Goal: Navigation & Orientation: Find specific page/section

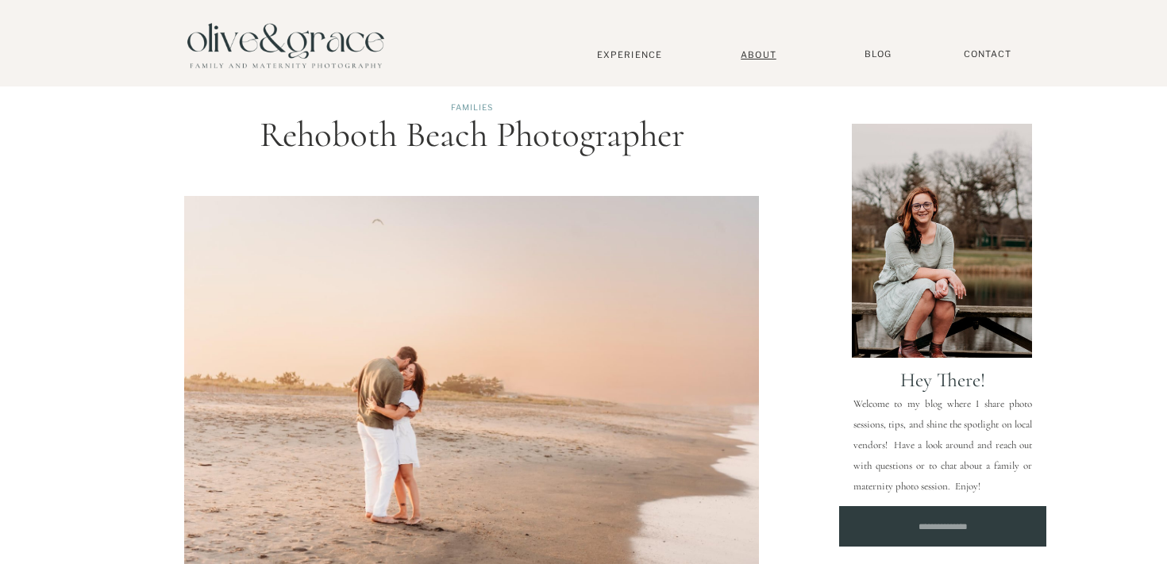
click at [759, 50] on nav "About" at bounding box center [758, 54] width 48 height 10
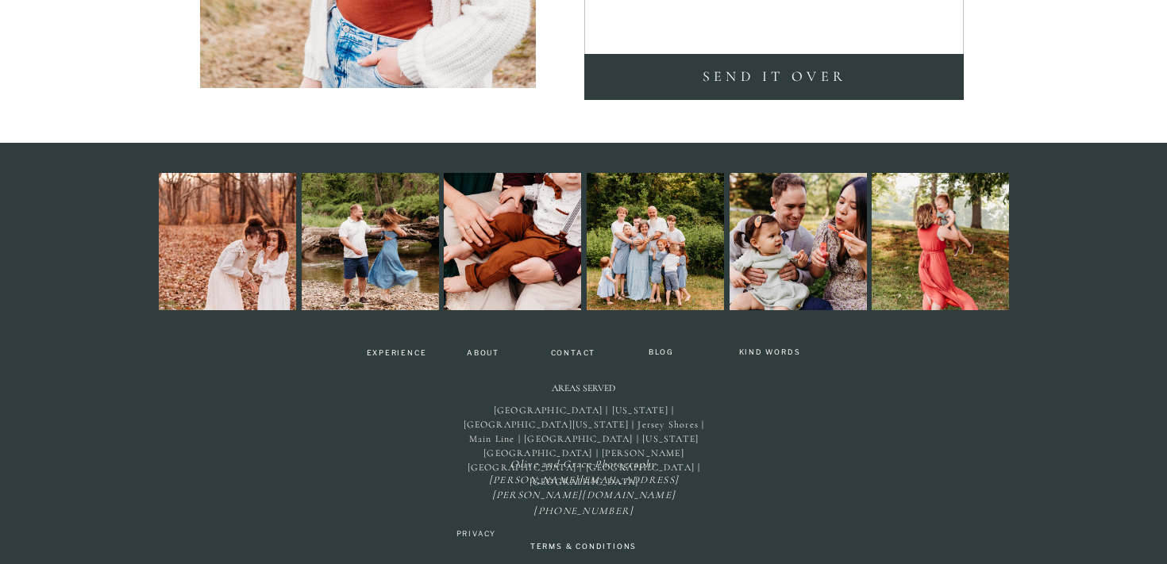
scroll to position [3737, 0]
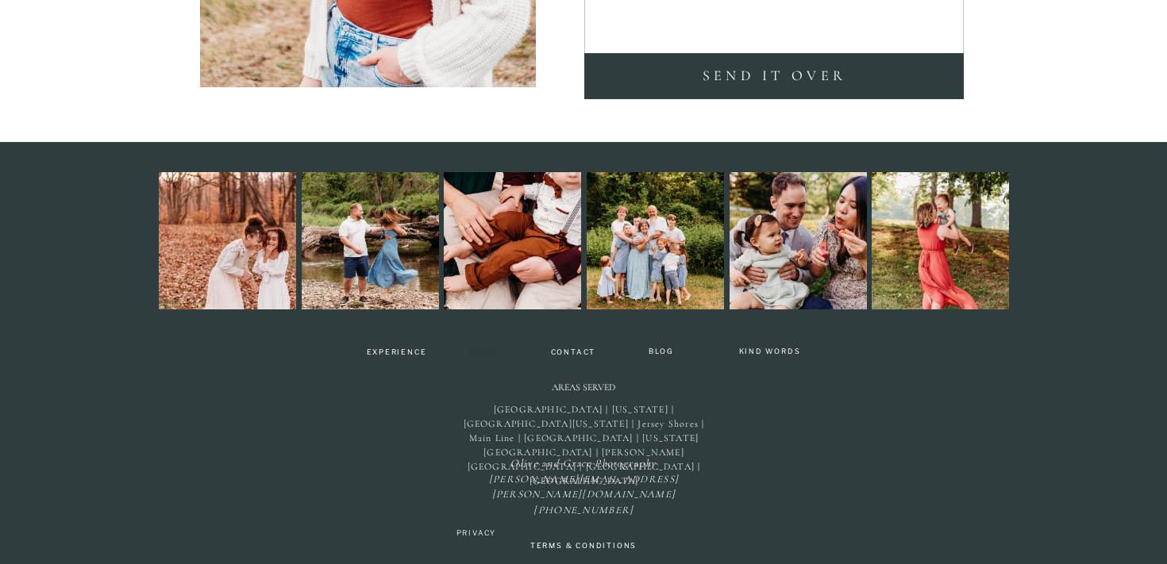
click at [489, 351] on nav "About" at bounding box center [482, 353] width 47 height 10
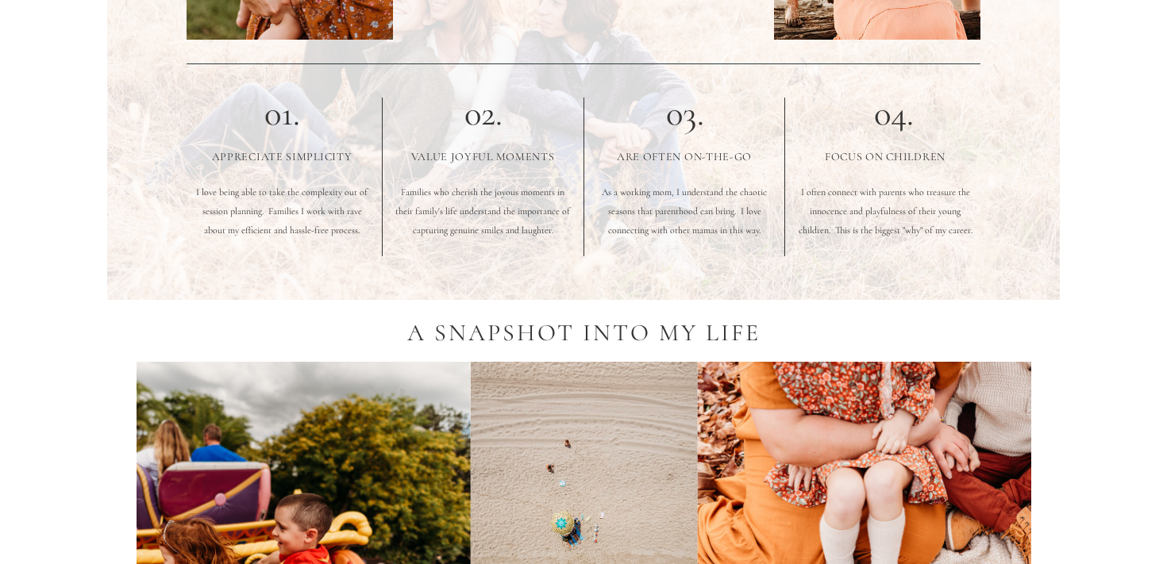
scroll to position [917, 0]
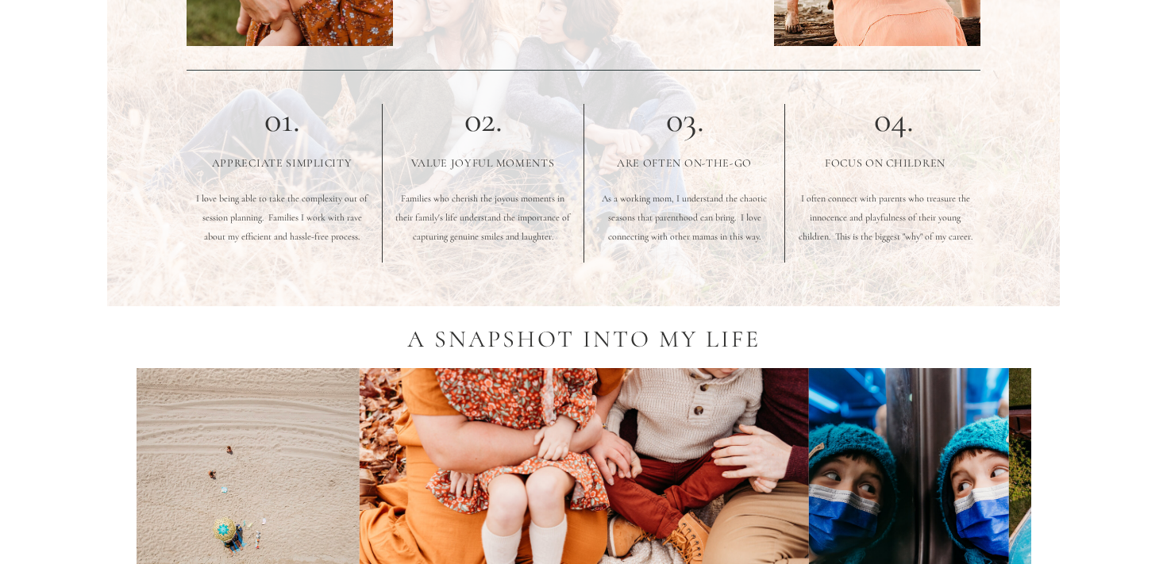
click at [278, 120] on p "01." at bounding box center [282, 120] width 107 height 36
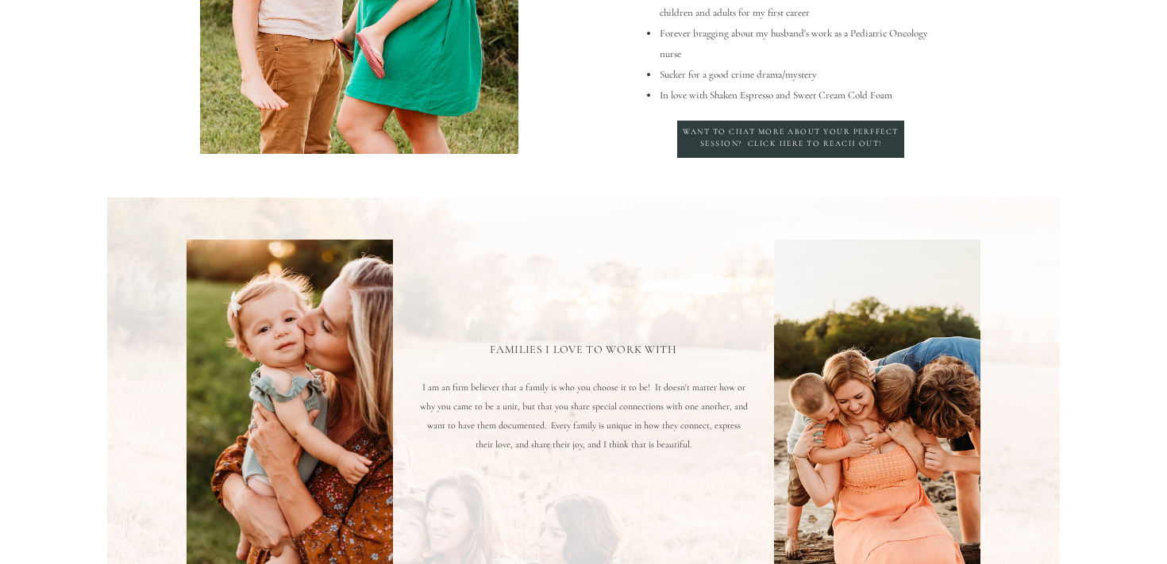
scroll to position [244, 0]
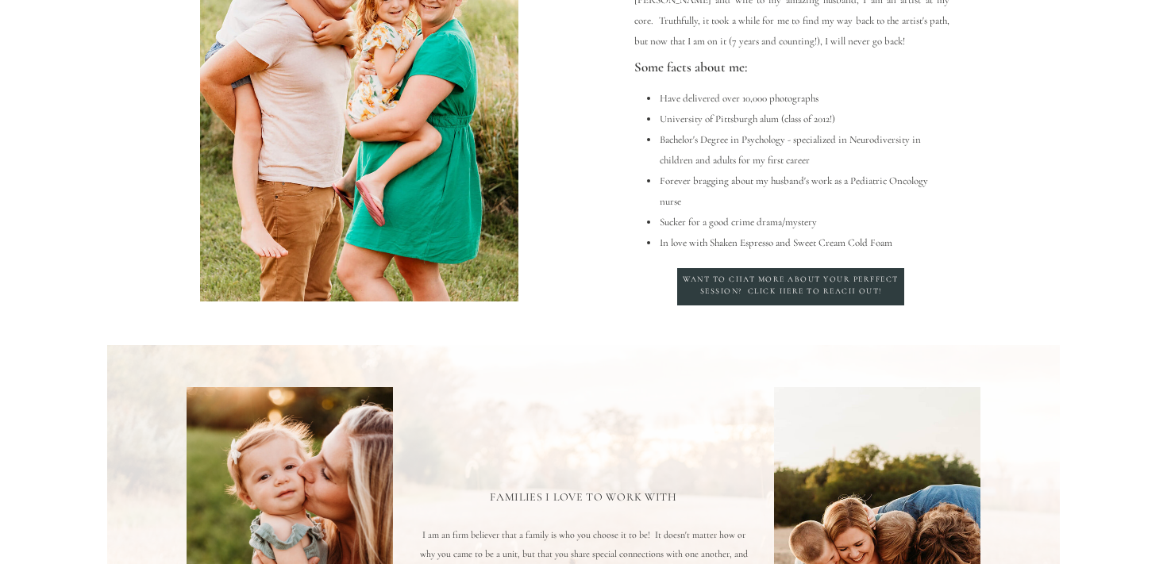
scroll to position [3737, 0]
